Goal: Task Accomplishment & Management: Use online tool/utility

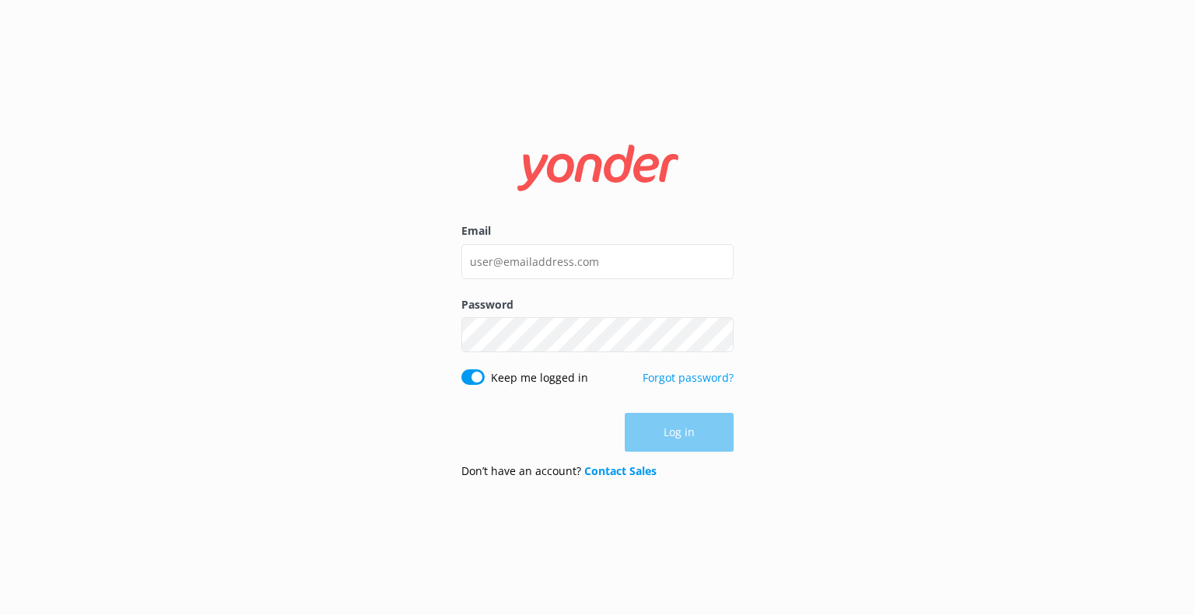
type input "[EMAIL_ADDRESS][DOMAIN_NAME]"
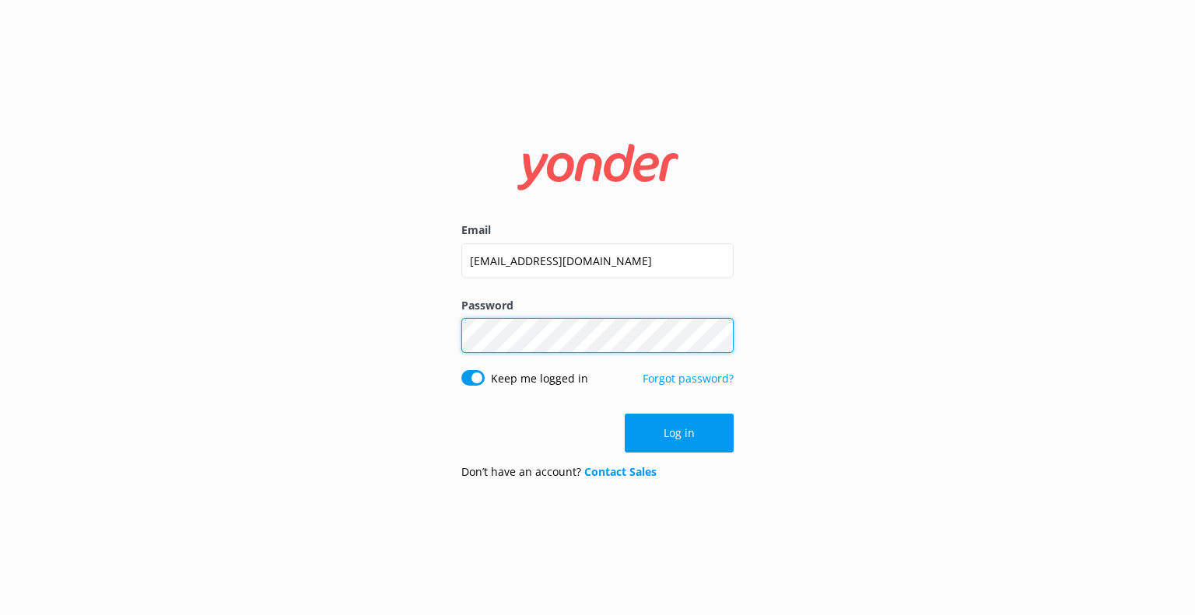
click button "Log in" at bounding box center [679, 433] width 109 height 39
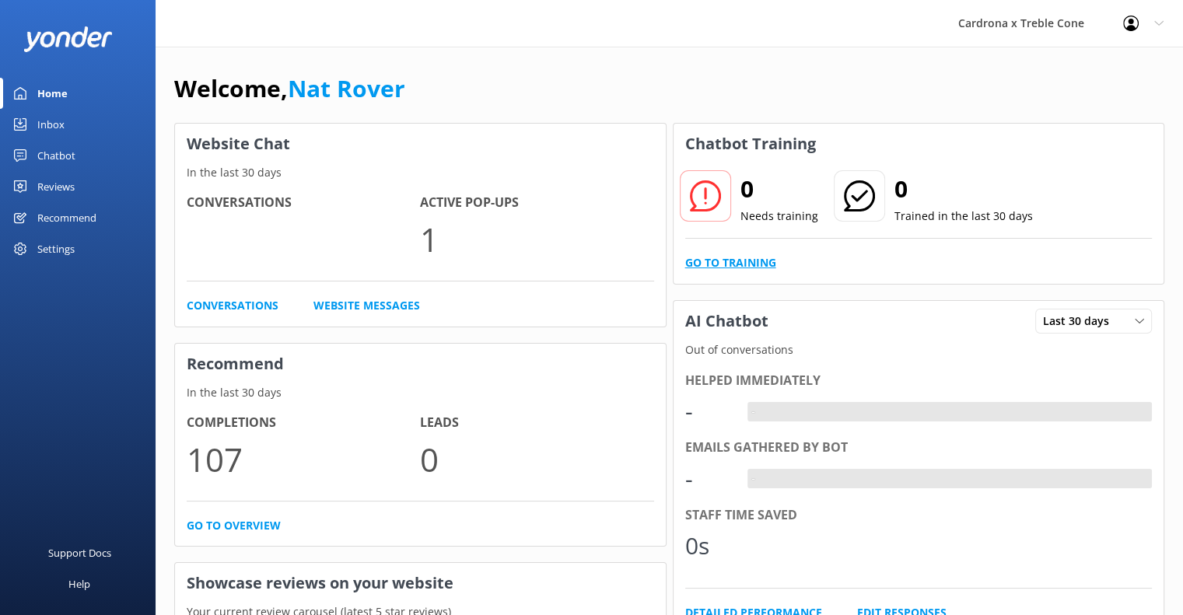
click at [728, 261] on link "Go to Training" at bounding box center [730, 262] width 91 height 17
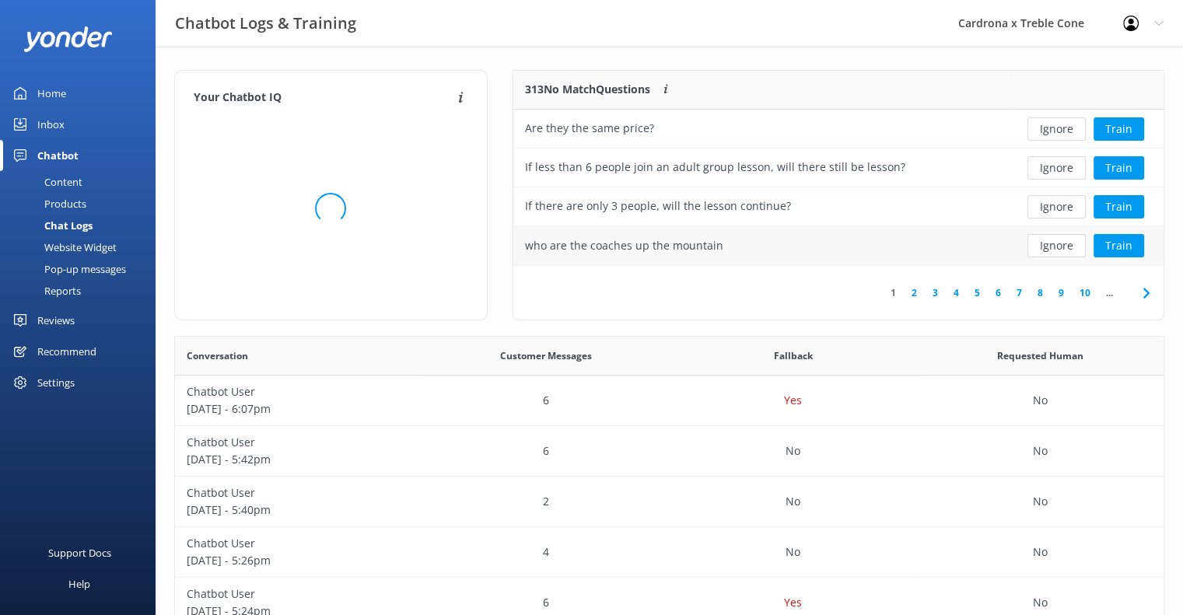
scroll to position [183, 639]
click at [1058, 247] on button "Ignore" at bounding box center [1056, 245] width 58 height 23
click at [1059, 244] on button "Ignore" at bounding box center [1056, 245] width 58 height 23
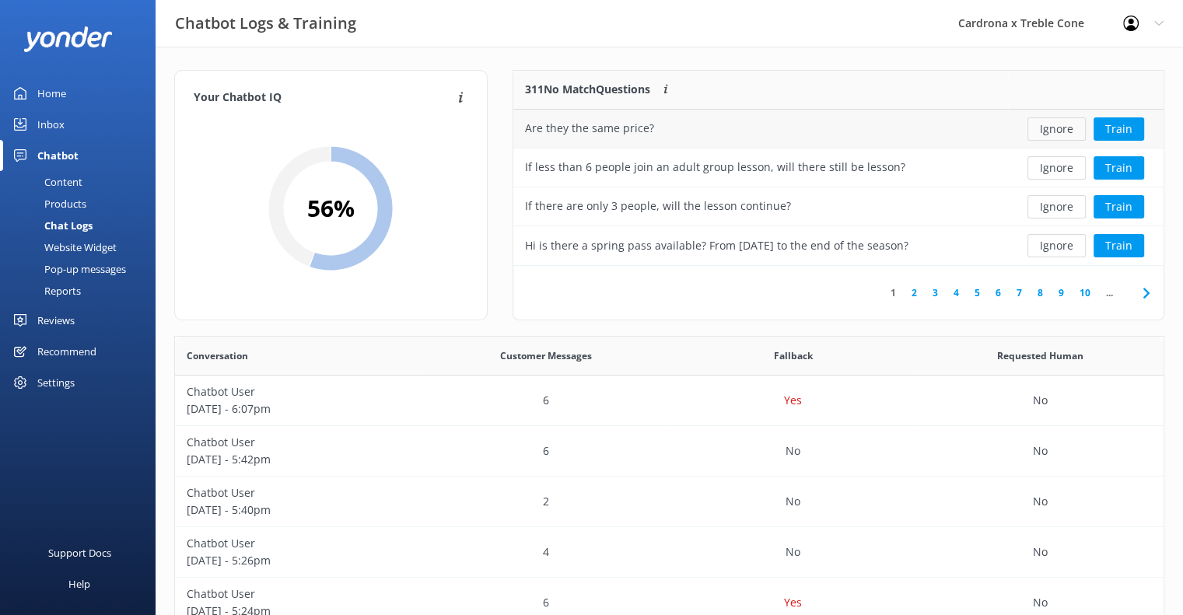
click at [1053, 119] on button "Ignore" at bounding box center [1056, 128] width 58 height 23
click at [1033, 130] on button "Ignore" at bounding box center [1056, 128] width 58 height 23
click at [1048, 126] on button "Ignore" at bounding box center [1056, 128] width 58 height 23
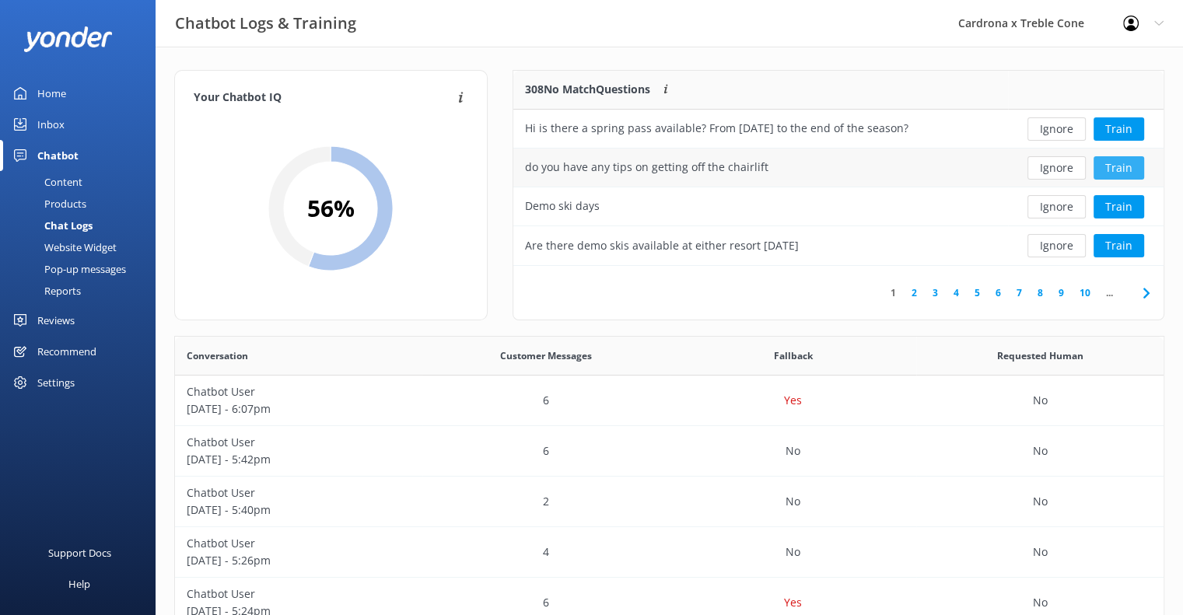
click at [1123, 164] on button "Train" at bounding box center [1119, 167] width 51 height 23
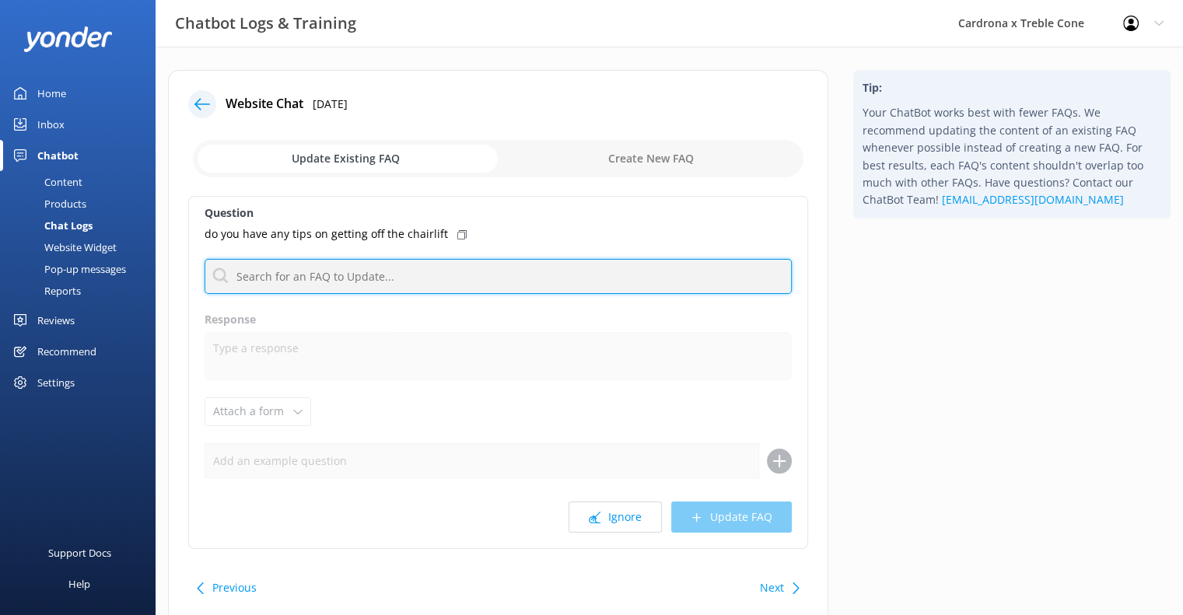
click at [372, 279] on input "text" at bounding box center [498, 276] width 587 height 35
click at [343, 282] on input "text" at bounding box center [498, 276] width 587 height 35
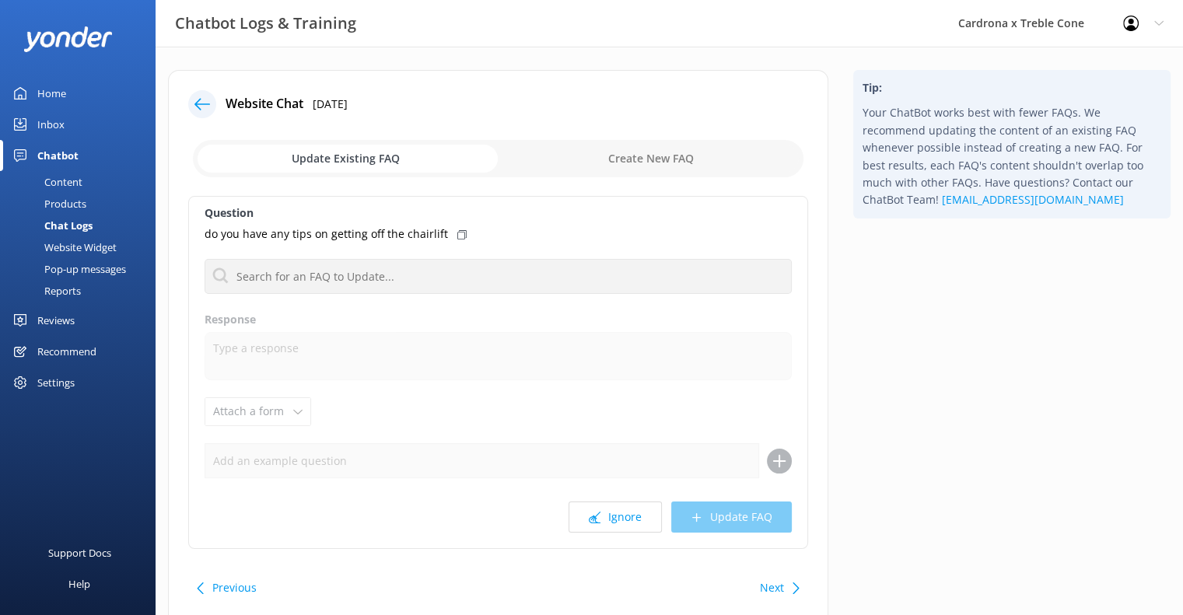
drag, startPoint x: 417, startPoint y: 247, endPoint x: 442, endPoint y: 239, distance: 26.3
click at [417, 247] on div "Question do you have any tips on getting off the chairlift No FAQs available Re…" at bounding box center [498, 372] width 620 height 353
click at [634, 517] on button "Ignore" at bounding box center [615, 517] width 93 height 31
click at [638, 531] on button "Ignore" at bounding box center [615, 517] width 93 height 31
click at [206, 107] on icon at bounding box center [202, 104] width 16 height 16
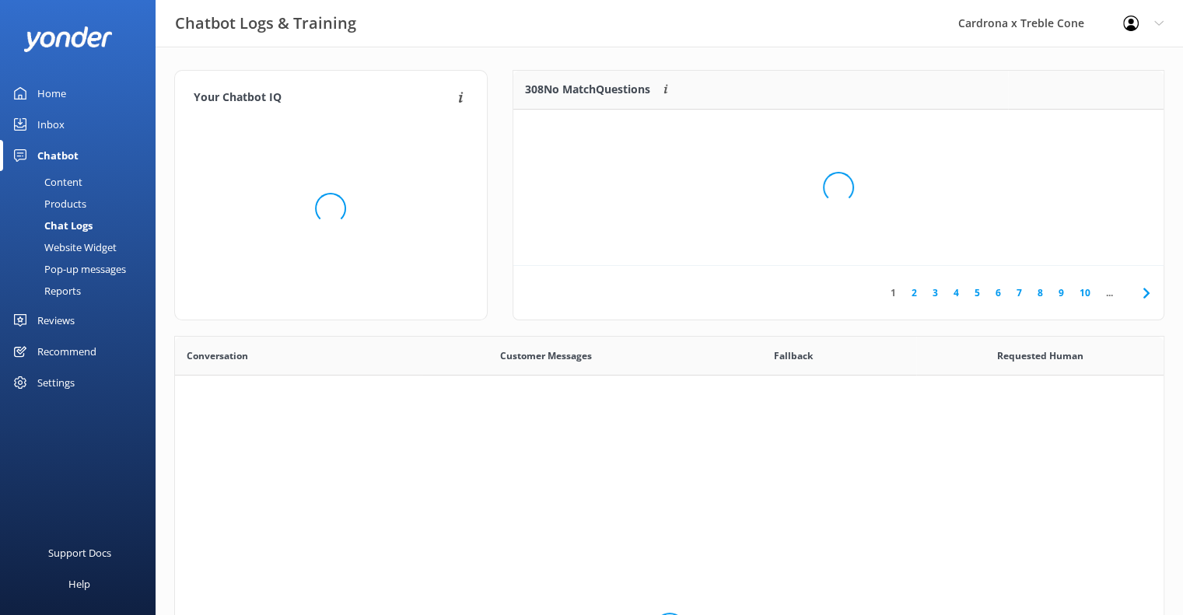
scroll to position [533, 977]
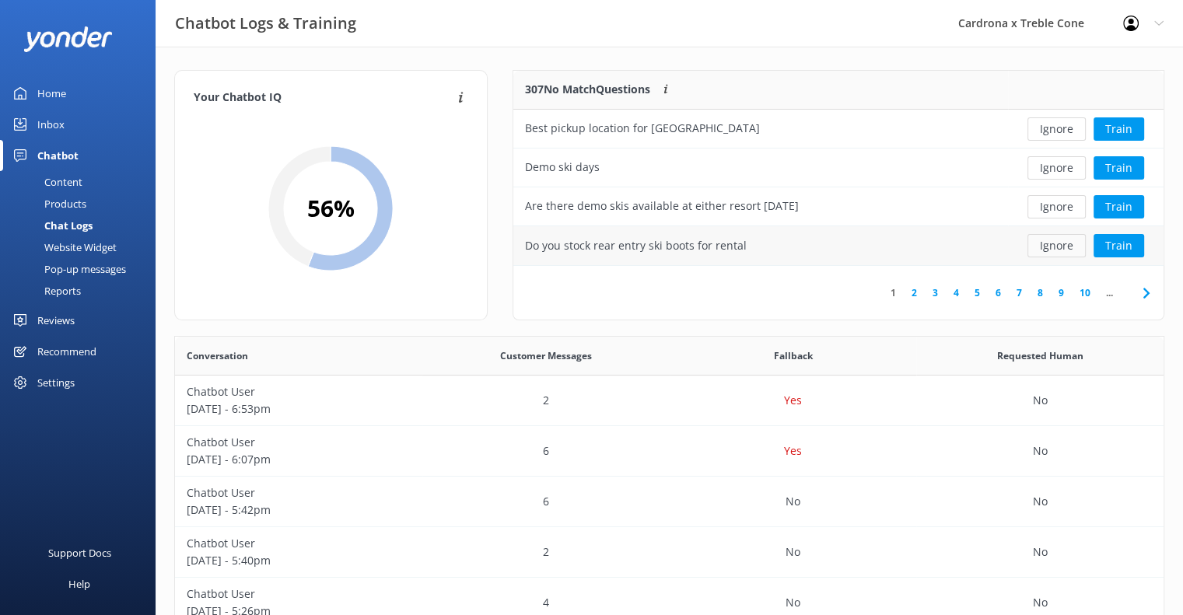
click at [1045, 247] on button "Ignore" at bounding box center [1056, 245] width 58 height 23
click at [1048, 126] on button "Ignore" at bounding box center [1056, 128] width 58 height 23
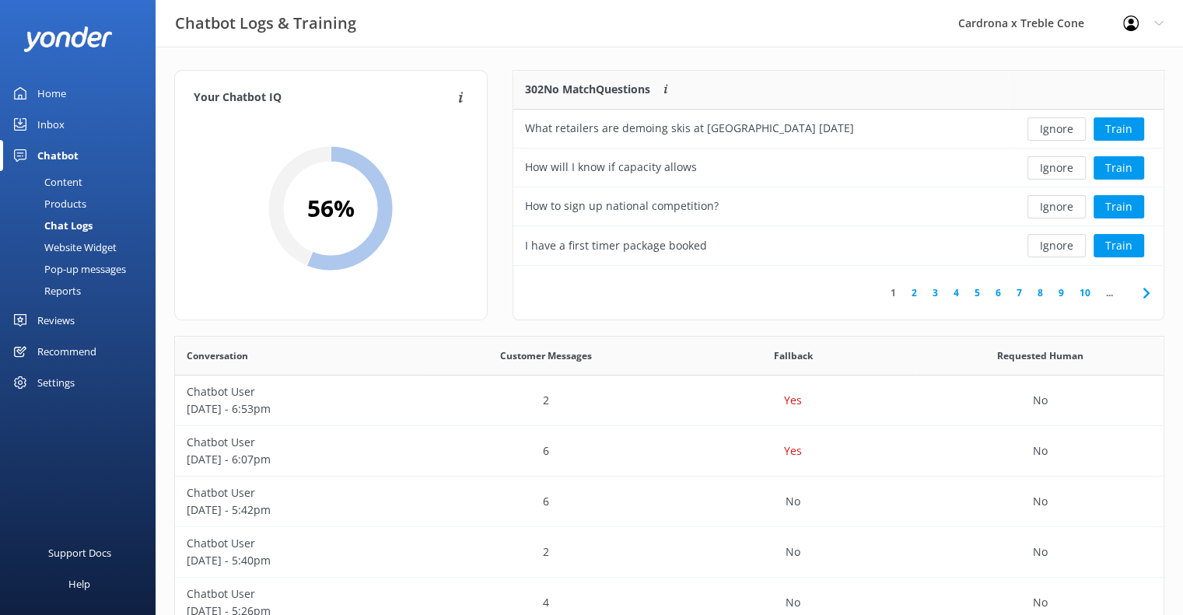
click at [1048, 126] on button "Ignore" at bounding box center [1056, 128] width 58 height 23
click at [1057, 210] on button "Ignore" at bounding box center [1056, 206] width 58 height 23
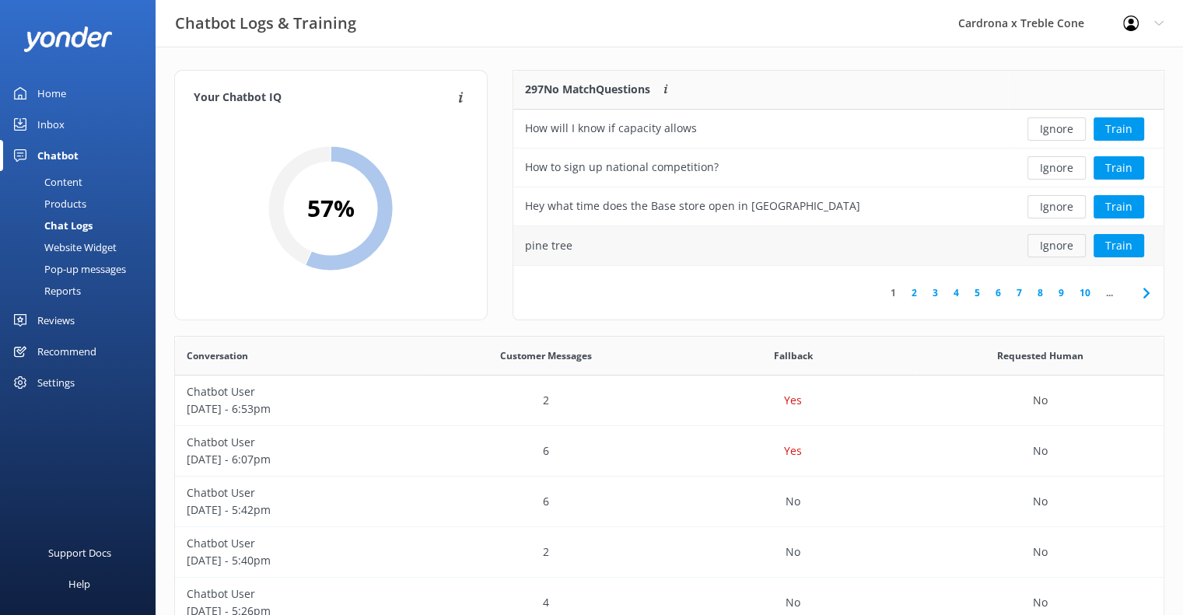
click at [1037, 249] on button "Ignore" at bounding box center [1056, 245] width 58 height 23
click at [1108, 201] on button "Train" at bounding box center [1119, 206] width 51 height 23
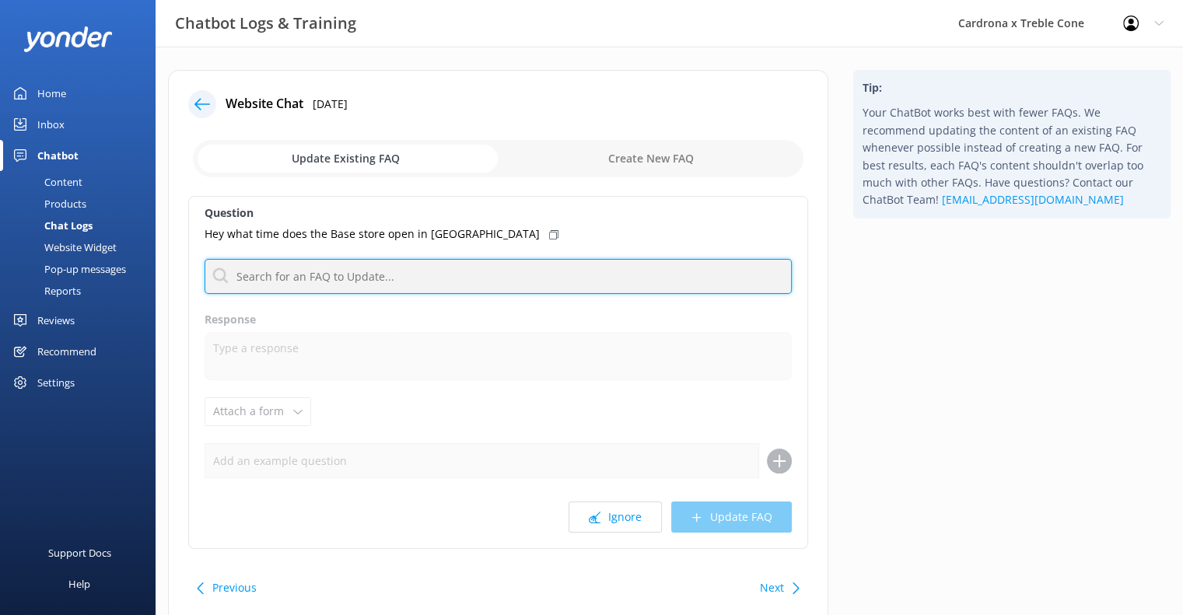
click at [327, 282] on input "text" at bounding box center [498, 276] width 587 height 35
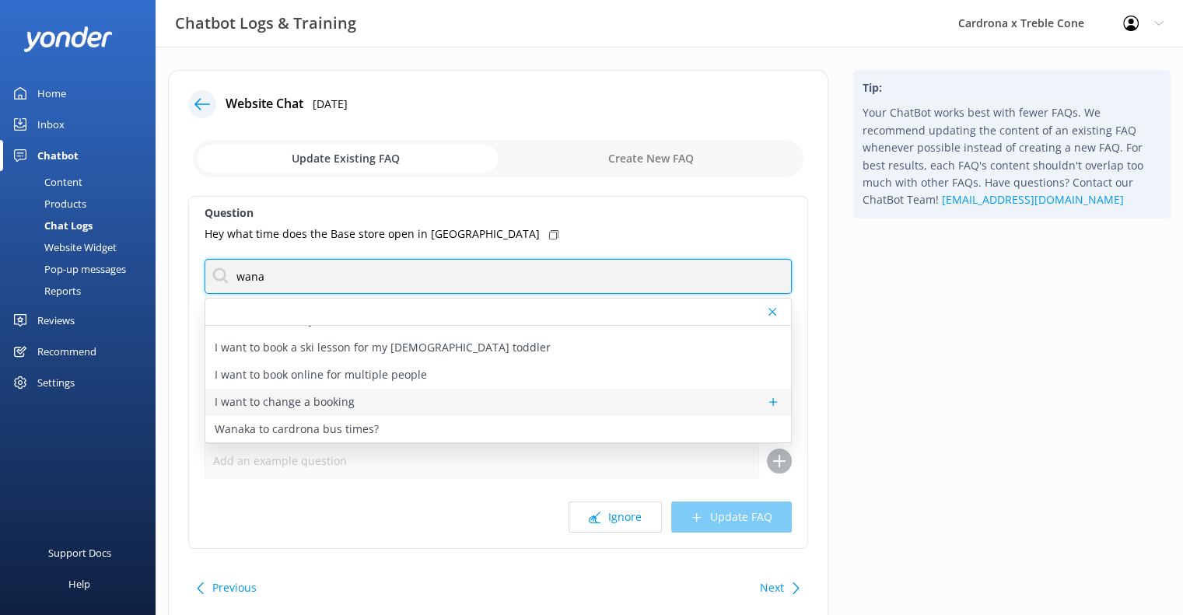
scroll to position [50, 0]
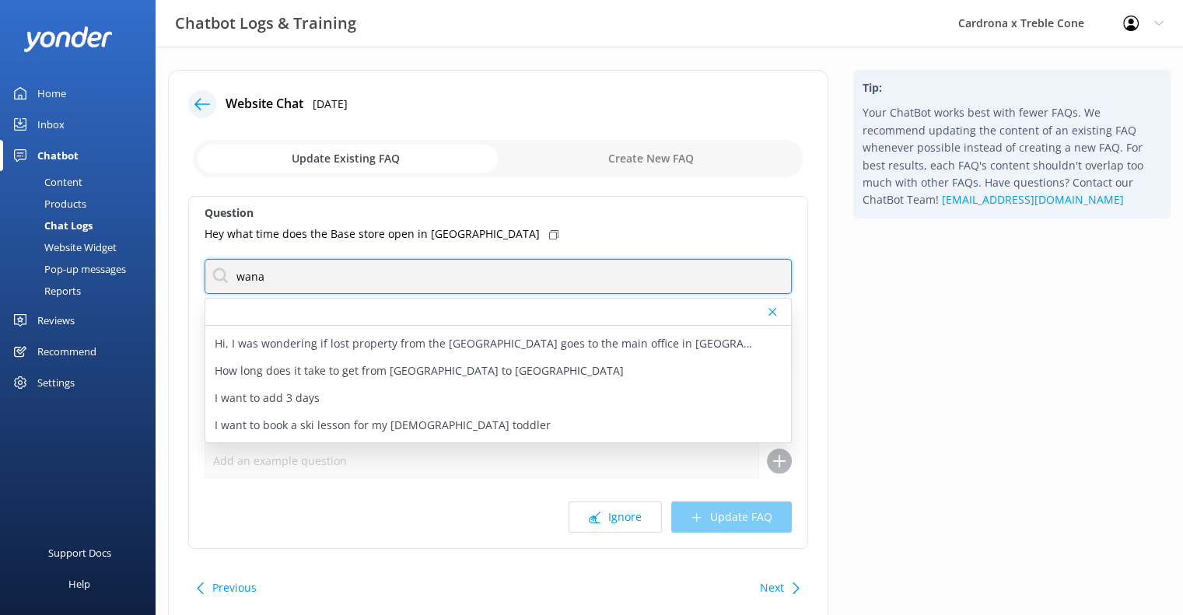
drag, startPoint x: 349, startPoint y: 265, endPoint x: 240, endPoint y: 257, distance: 109.2
click at [242, 259] on div "wana" at bounding box center [498, 276] width 587 height 35
type input "w"
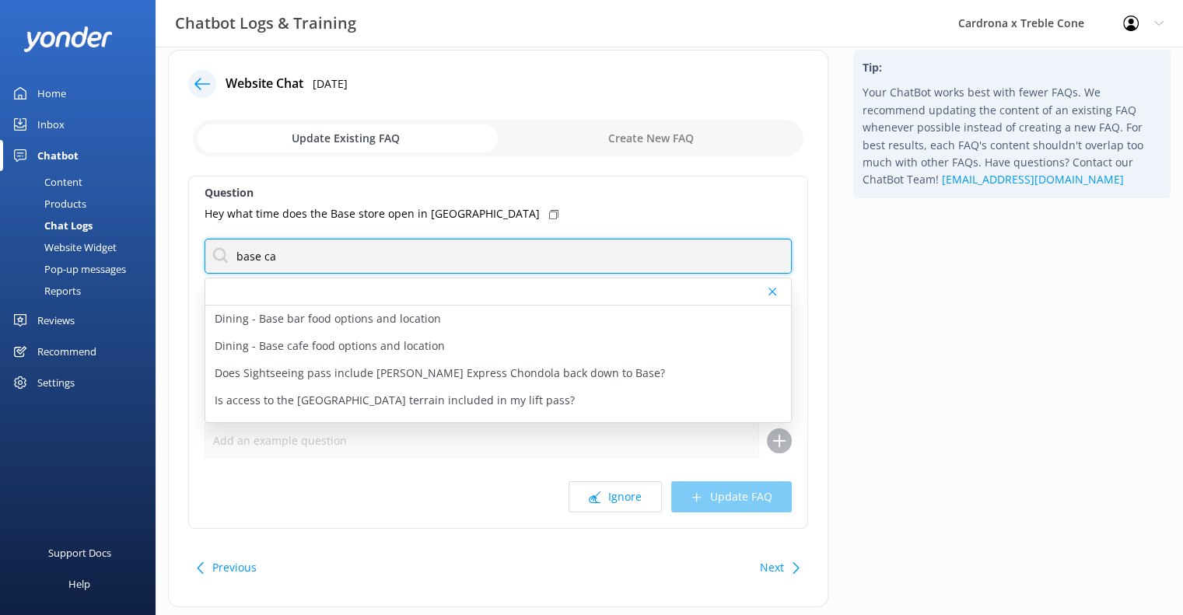
scroll to position [0, 0]
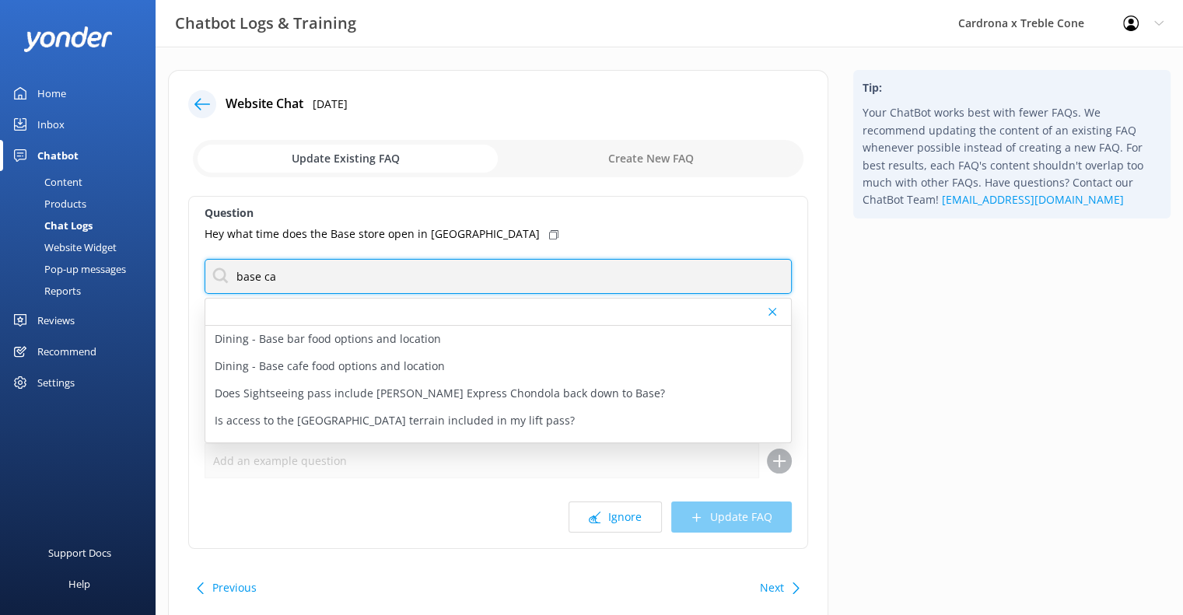
click at [288, 274] on input "base ca" at bounding box center [498, 276] width 587 height 35
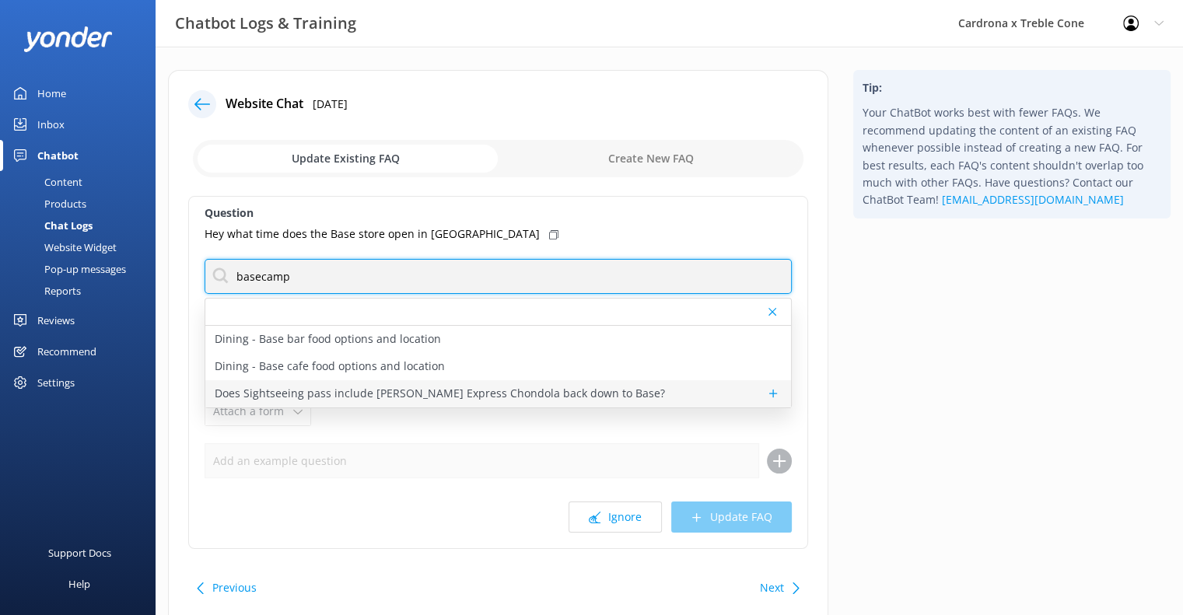
scroll to position [58, 0]
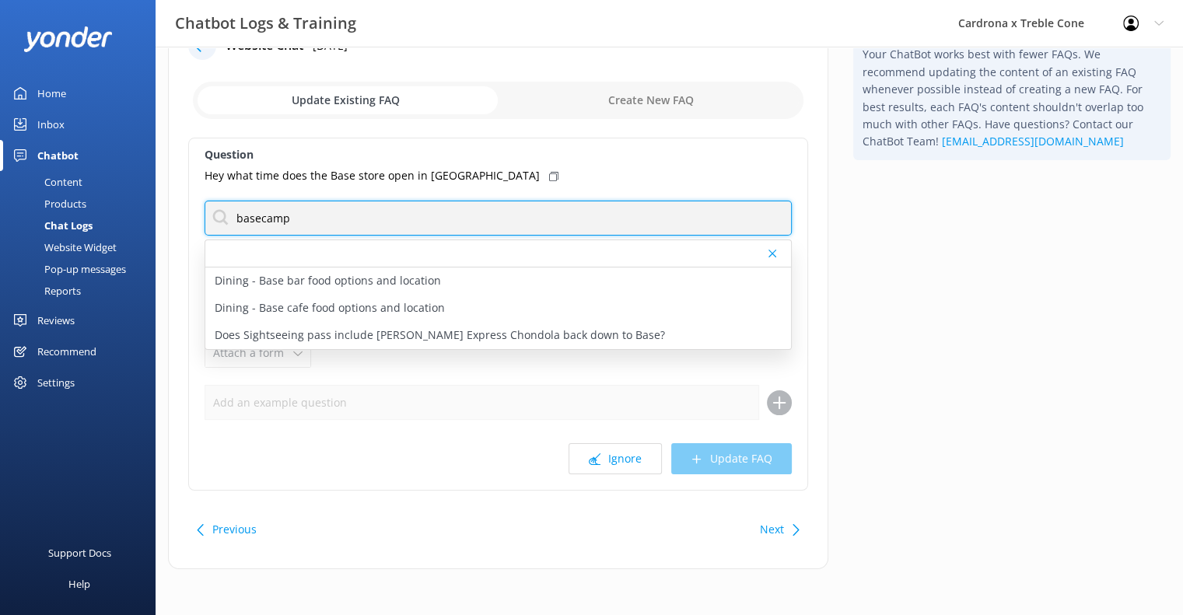
drag, startPoint x: 379, startPoint y: 220, endPoint x: 0, endPoint y: 208, distance: 379.0
click at [0, 208] on div "Chatbot Logs & Training Cardrona x Treble Cone Profile Settings Logout Home Inb…" at bounding box center [591, 302] width 1183 height 628
type input "basecamp"
